Goal: Find specific page/section: Find specific page/section

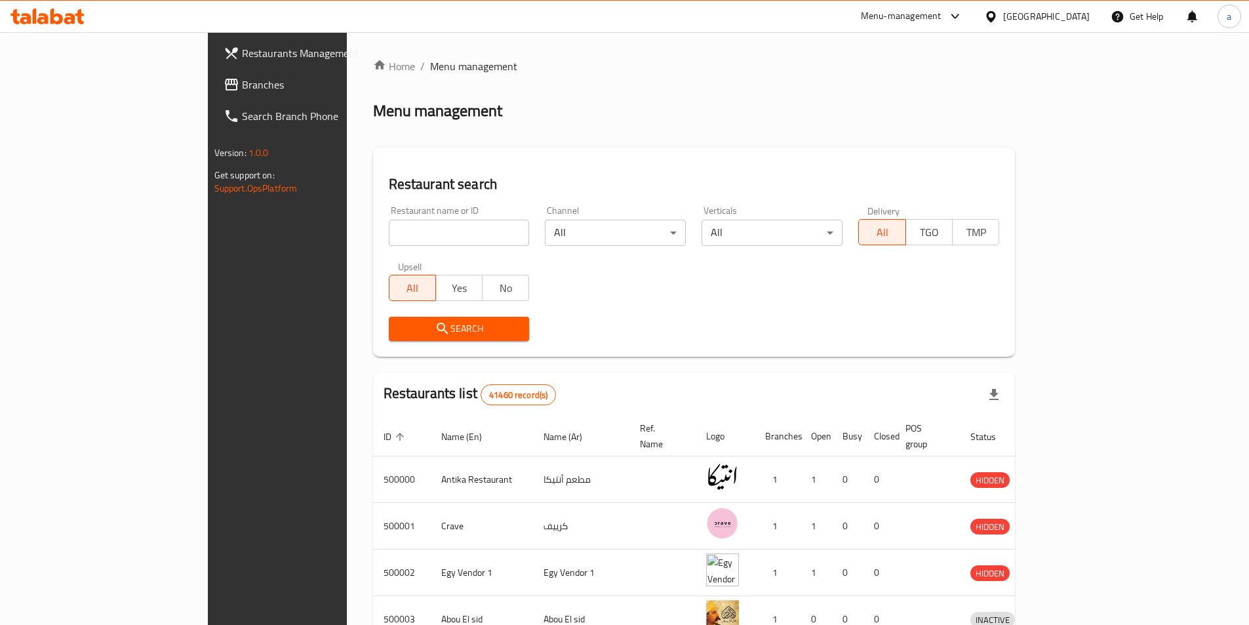
click at [1072, 24] on div "[GEOGRAPHIC_DATA]" at bounding box center [1046, 16] width 87 height 14
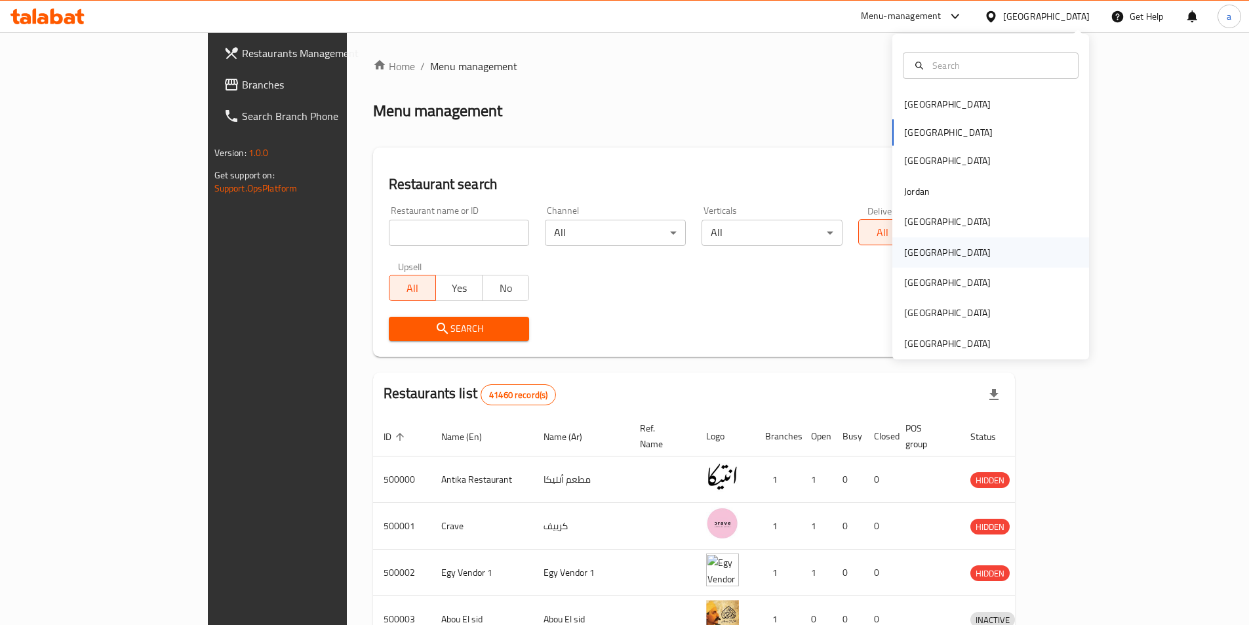
click at [951, 245] on div "[GEOGRAPHIC_DATA]" at bounding box center [990, 252] width 197 height 30
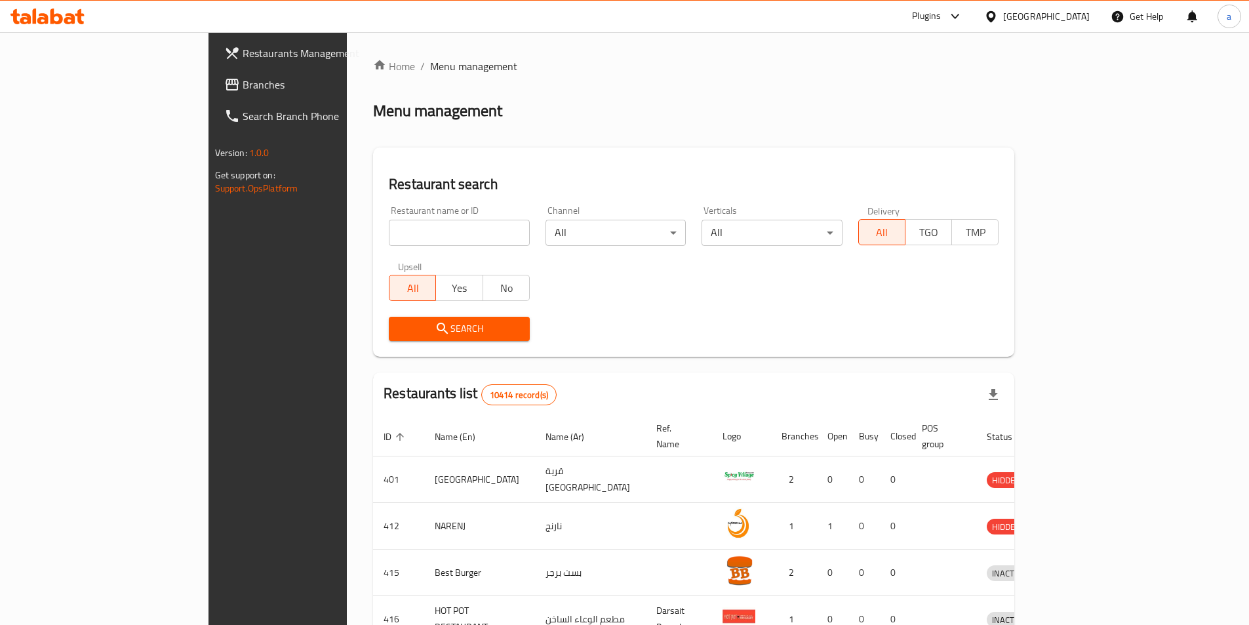
click at [243, 85] on span "Branches" at bounding box center [325, 85] width 164 height 16
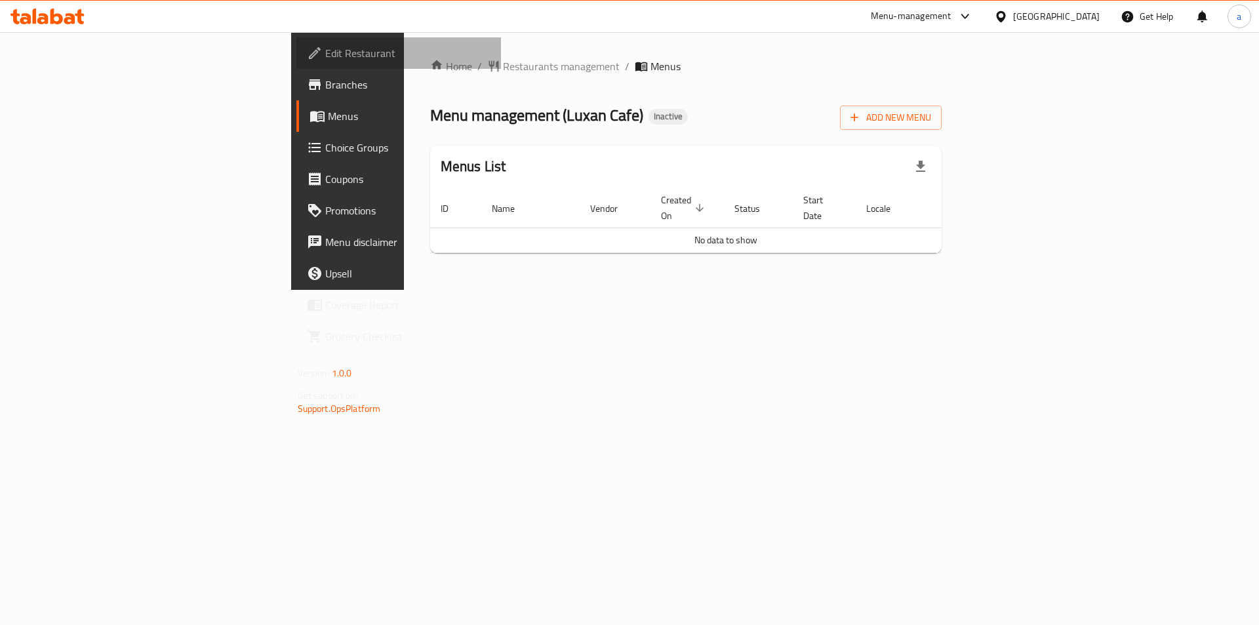
click at [296, 63] on link "Edit Restaurant" at bounding box center [398, 52] width 205 height 31
